Goal: Find specific page/section: Find specific page/section

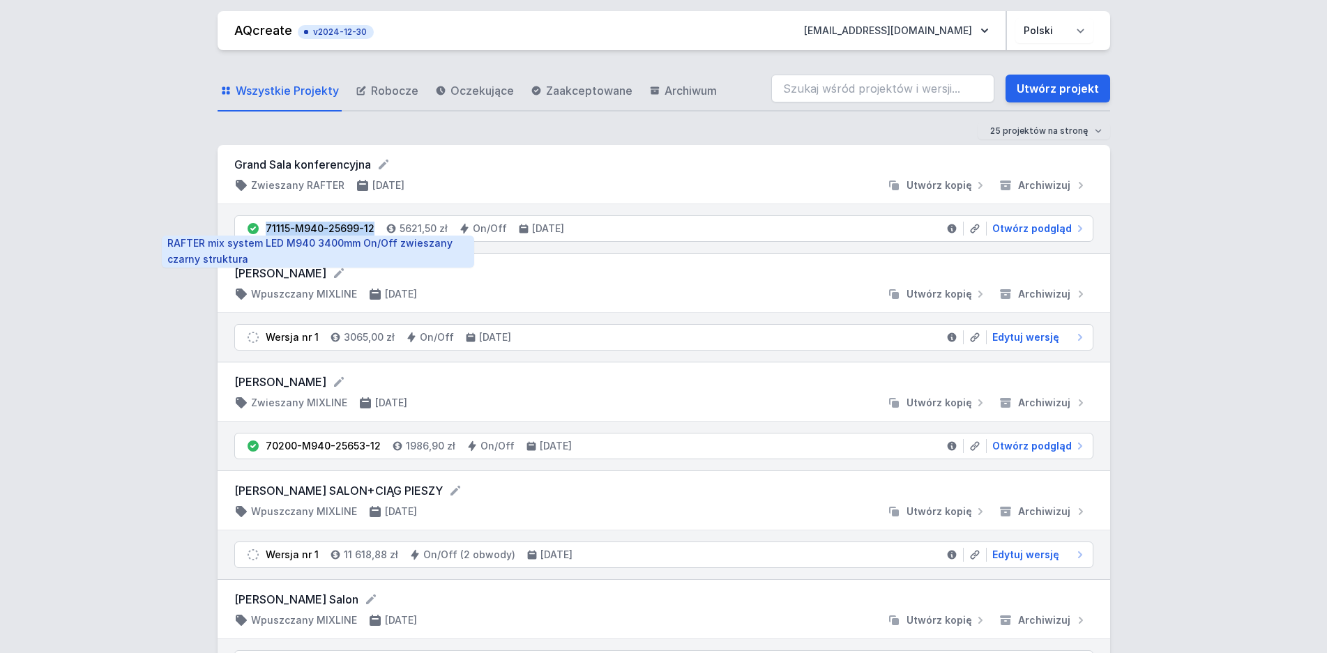
drag, startPoint x: 368, startPoint y: 229, endPoint x: 267, endPoint y: 227, distance: 101.1
click at [267, 227] on div "71115-M940-25699-12" at bounding box center [320, 229] width 109 height 14
copy div "71115-M940-25699-12"
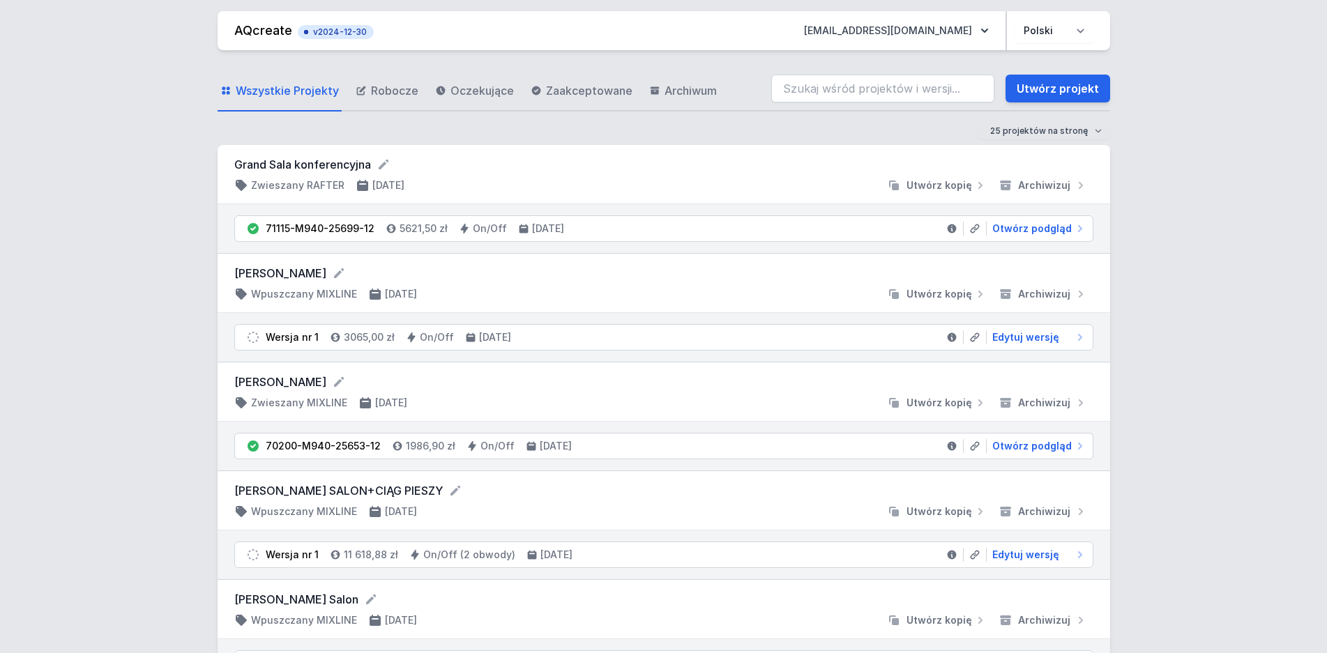
click at [1027, 236] on li "71115-M940-25699-12 5621,50 zł On/Off [DATE] Otwórz podgląd" at bounding box center [664, 228] width 858 height 25
click at [1030, 230] on span "Otwórz podgląd" at bounding box center [1032, 229] width 80 height 14
select select "M"
select select "4000"
select select "2"
